Goal: Transaction & Acquisition: Download file/media

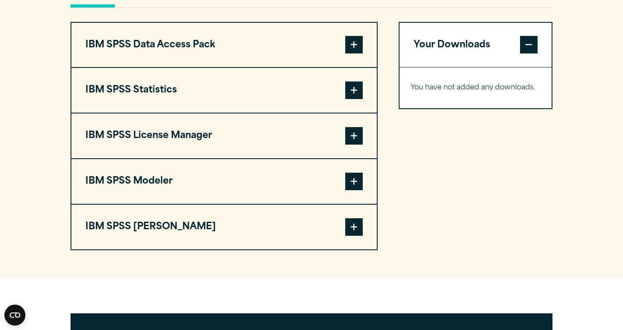
scroll to position [677, 0]
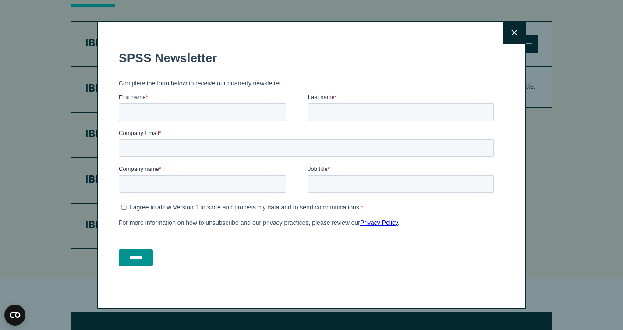
click at [360, 61] on h1 "SPSS Newsletter" at bounding box center [308, 58] width 378 height 14
click at [511, 31] on icon at bounding box center [514, 32] width 6 height 7
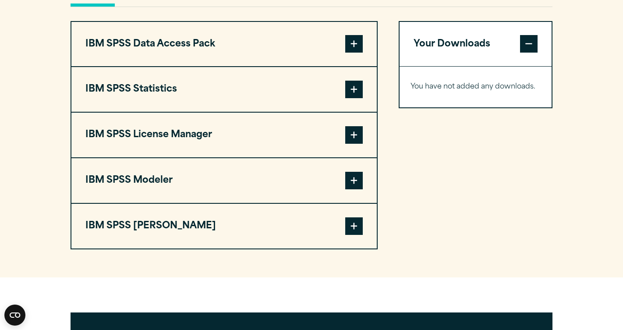
click at [358, 98] on span at bounding box center [354, 90] width 18 height 18
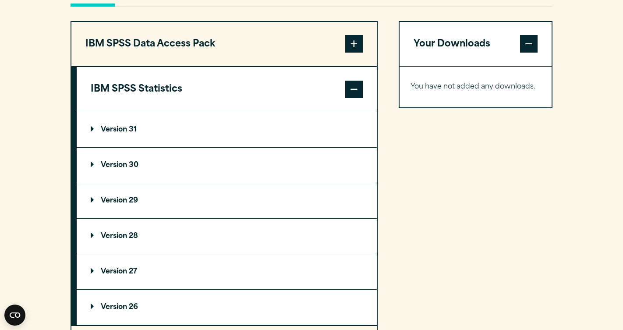
click at [151, 183] on summary "Version 30" at bounding box center [227, 165] width 300 height 35
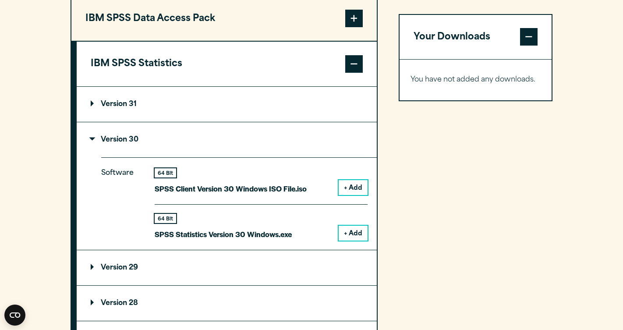
scroll to position [707, 0]
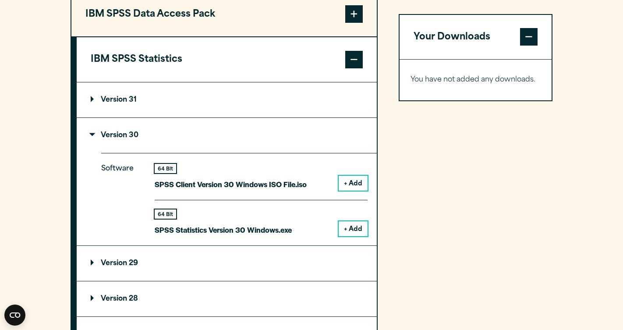
click at [349, 236] on button "+ Add" at bounding box center [352, 228] width 29 height 15
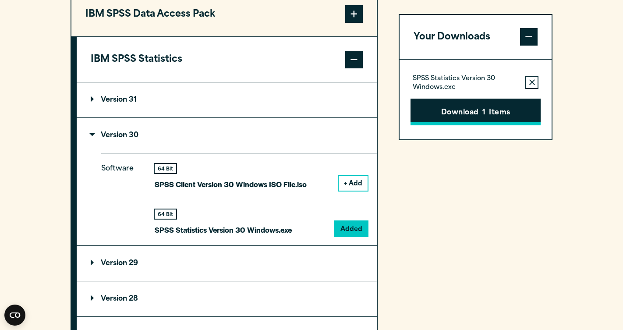
click at [476, 117] on button "Download 1 Items" at bounding box center [475, 112] width 130 height 27
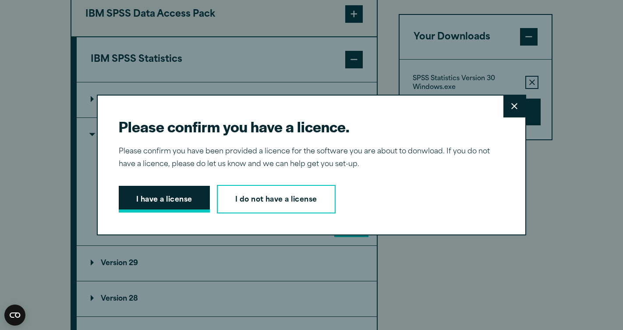
click at [143, 197] on button "I have a license" at bounding box center [164, 199] width 91 height 27
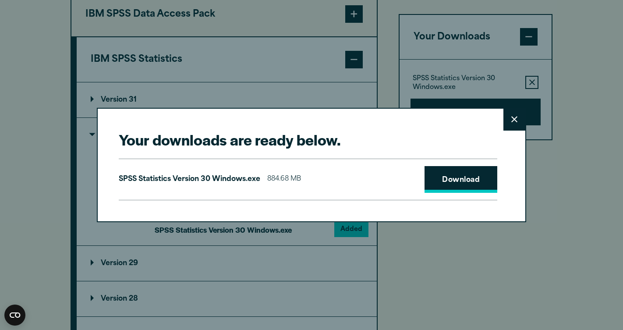
click at [441, 169] on link "Download" at bounding box center [460, 179] width 73 height 27
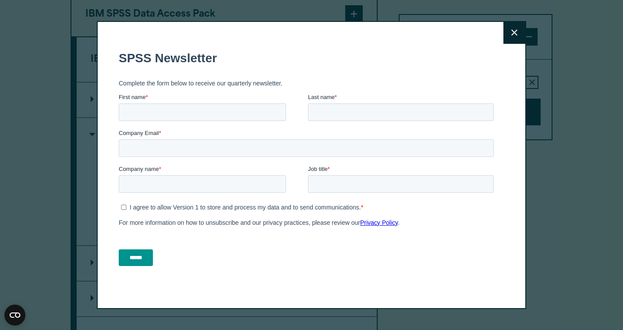
click at [514, 29] on button "Close" at bounding box center [514, 33] width 22 height 22
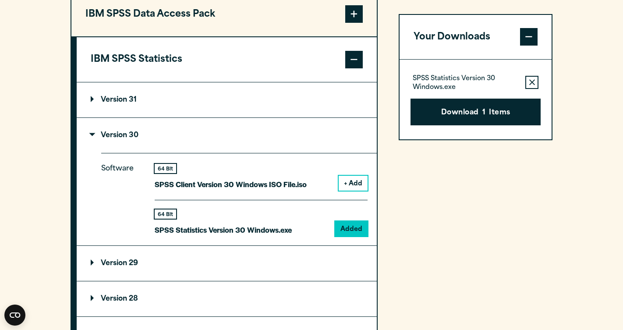
click at [428, 281] on div "Your Downloads SPSS Statistics Version 30 Windows.exe Remove this item from you…" at bounding box center [475, 257] width 154 height 533
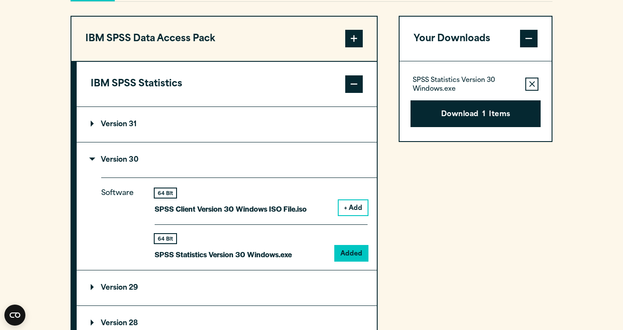
scroll to position [683, 0]
click at [476, 254] on div "Your Downloads SPSS Statistics Version 30 Windows.exe Remove this item from you…" at bounding box center [475, 282] width 154 height 533
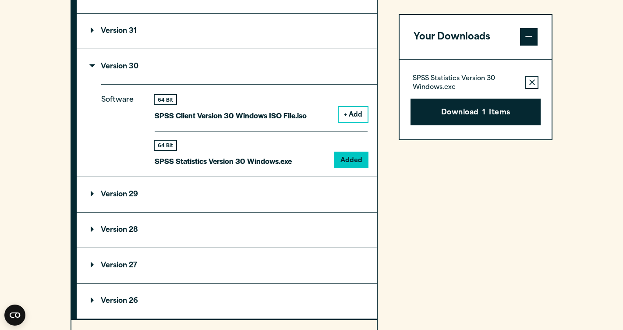
scroll to position [785, 0]
